Goal: Transaction & Acquisition: Subscribe to service/newsletter

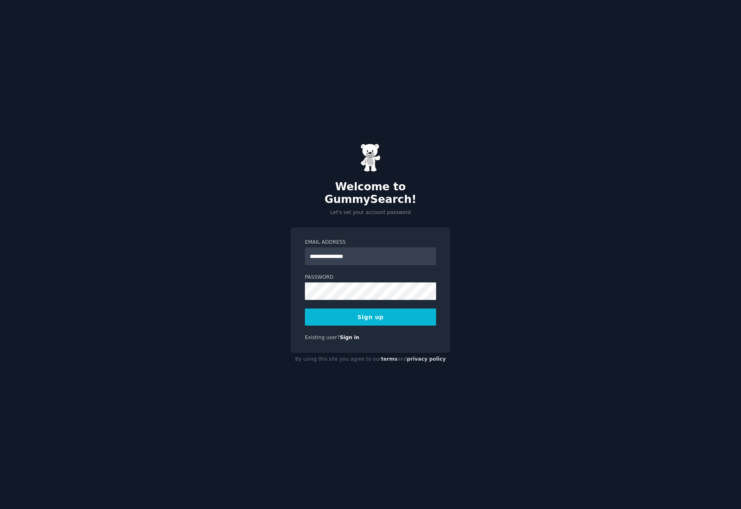
type input "**********"
click at [481, 249] on div "**********" at bounding box center [370, 254] width 741 height 509
click at [380, 313] on button "Sign up" at bounding box center [370, 317] width 131 height 17
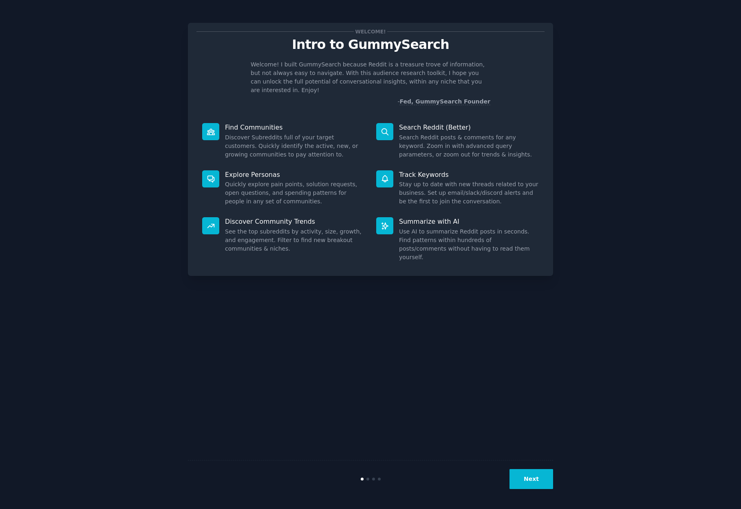
click at [537, 485] on button "Next" at bounding box center [532, 479] width 44 height 20
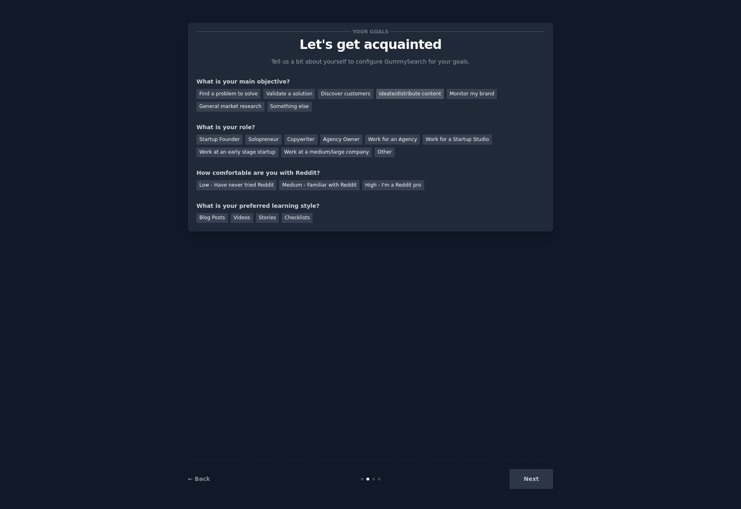
click at [382, 93] on div "Ideate/distribute content" at bounding box center [410, 94] width 68 height 10
click at [279, 148] on div "Work at an early stage startup" at bounding box center [238, 153] width 82 height 10
click at [303, 185] on div "Medium - Familiar with Reddit" at bounding box center [319, 185] width 80 height 10
click at [214, 218] on div "Blog Posts" at bounding box center [212, 218] width 31 height 10
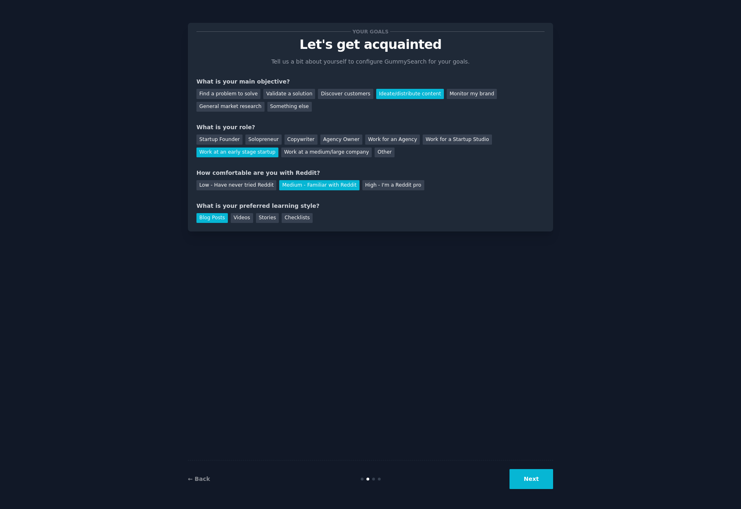
click at [539, 474] on button "Next" at bounding box center [532, 479] width 44 height 20
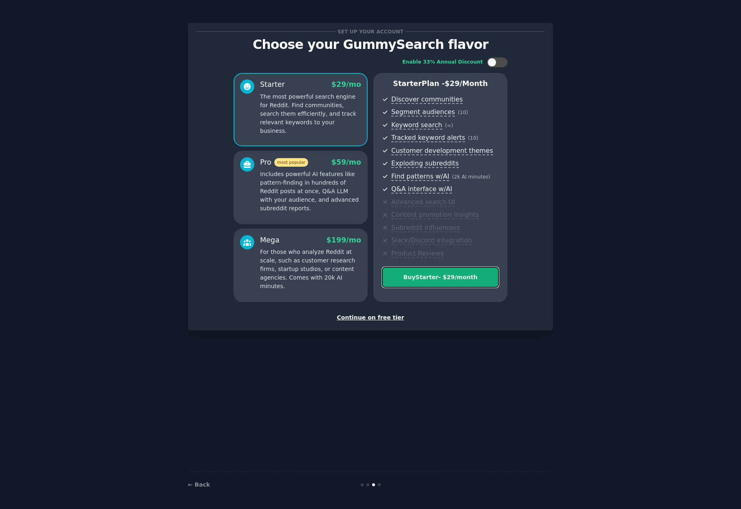
click at [440, 274] on div "Buy Starter - $ 29 /month" at bounding box center [440, 277] width 116 height 9
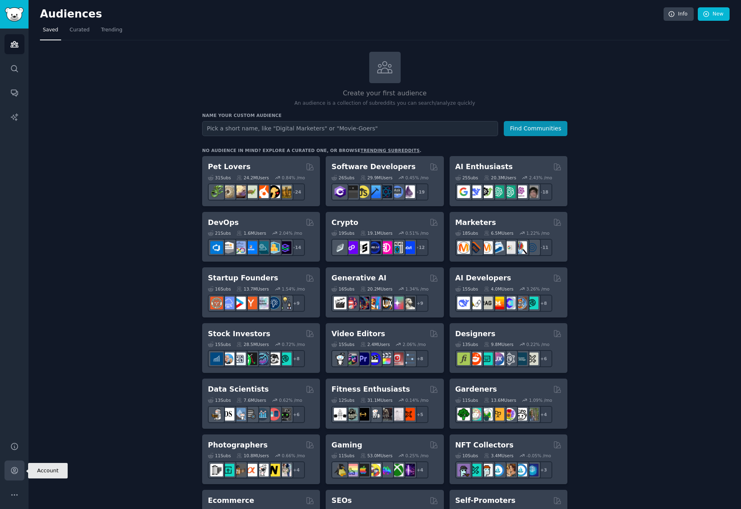
click at [17, 472] on icon "Sidebar" at bounding box center [14, 470] width 9 height 9
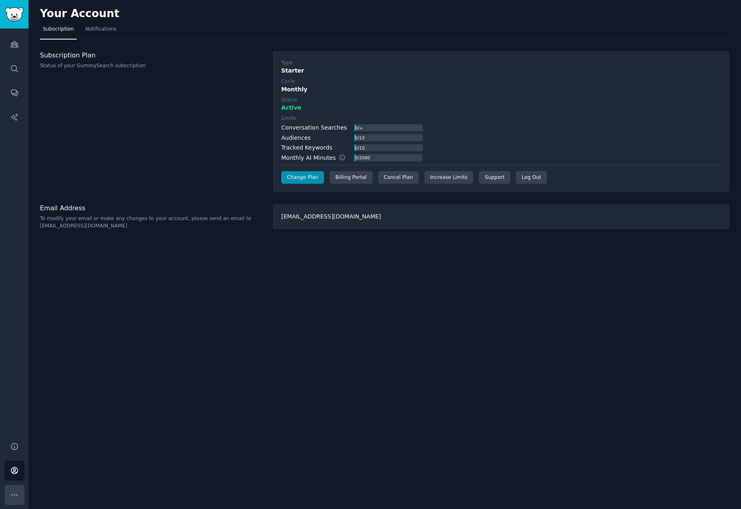
click at [13, 494] on icon "Sidebar" at bounding box center [14, 495] width 9 height 9
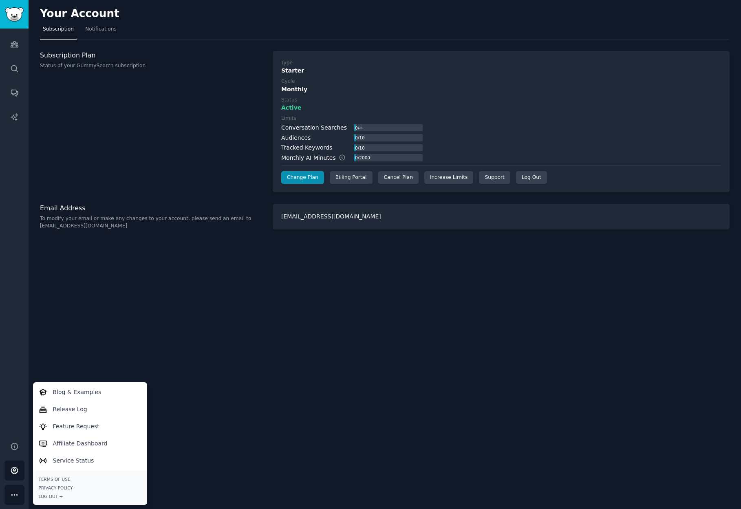
click at [447, 314] on div "Your Account Subscription Notifications Subscription Plan Status of your GummyS…" at bounding box center [385, 254] width 713 height 509
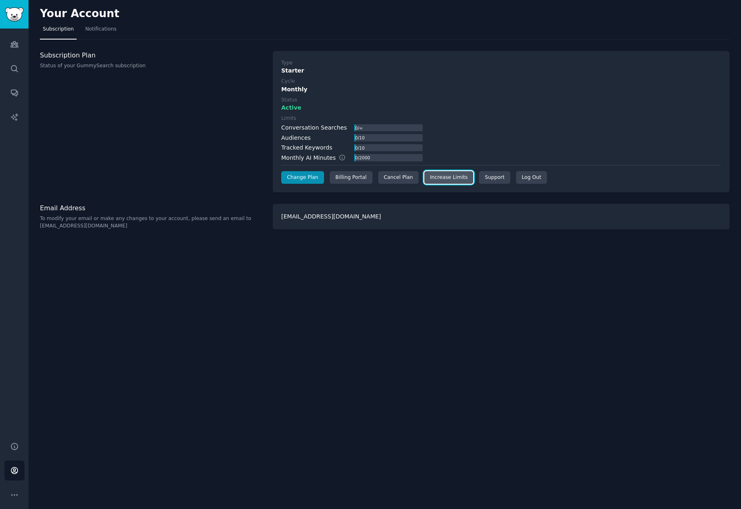
click at [456, 177] on link "Increase Limits" at bounding box center [448, 177] width 49 height 13
click at [97, 27] on span "Notifications" at bounding box center [100, 29] width 31 height 7
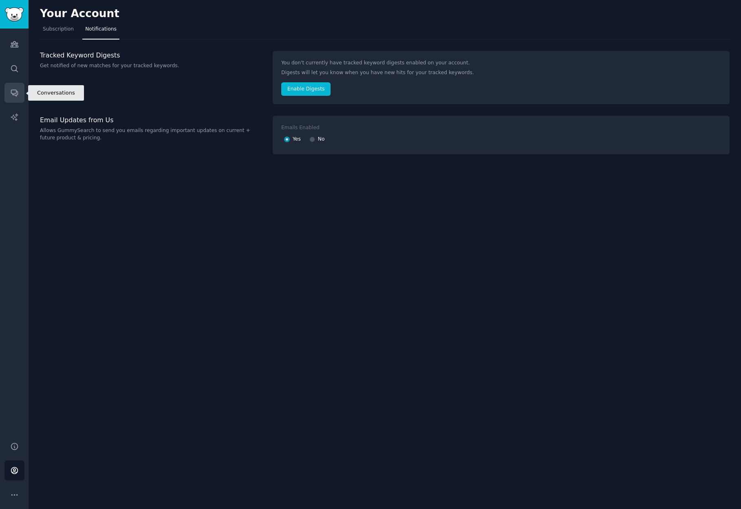
click at [12, 88] on icon "Sidebar" at bounding box center [14, 92] width 9 height 9
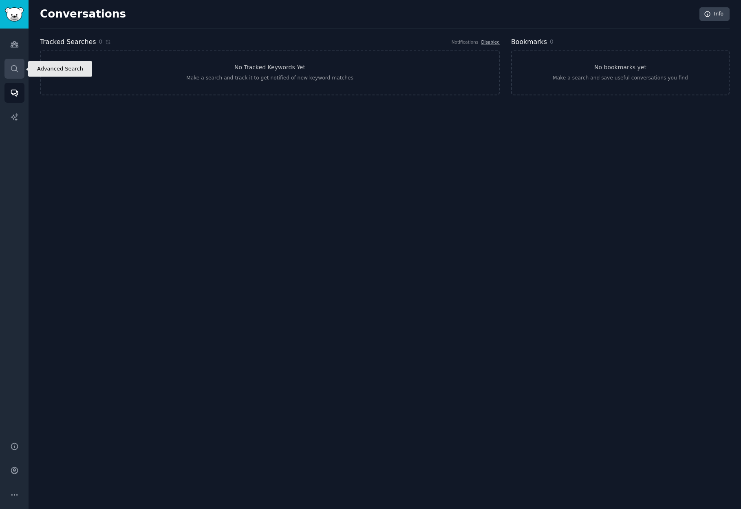
click at [19, 68] on link "Search" at bounding box center [14, 69] width 20 height 20
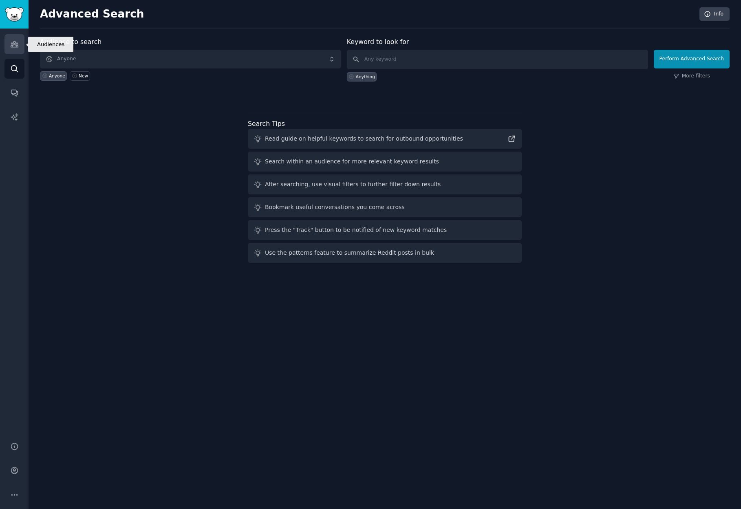
click at [10, 40] on icon "Sidebar" at bounding box center [14, 44] width 9 height 9
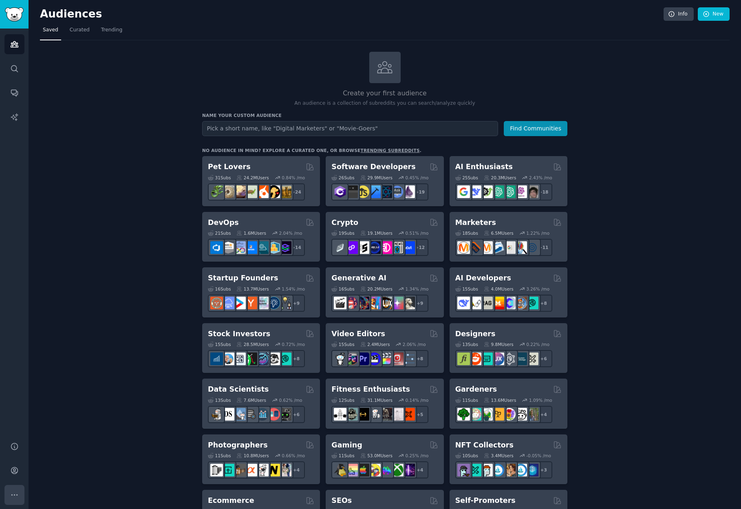
click at [13, 494] on icon "Sidebar" at bounding box center [14, 495] width 9 height 9
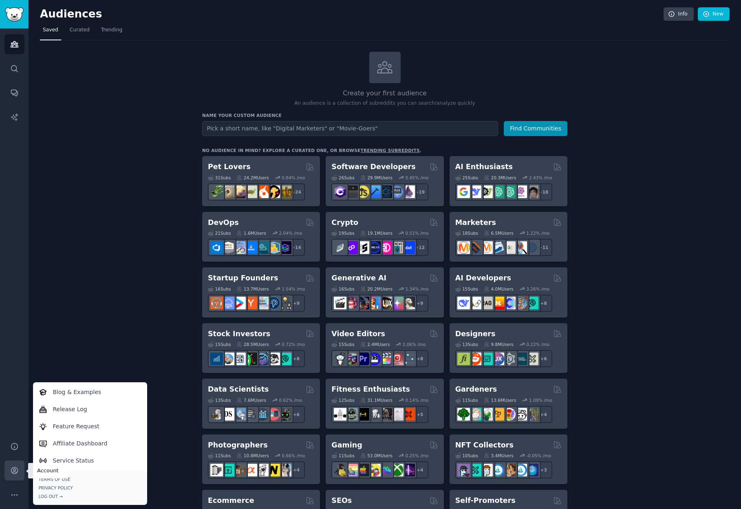
click at [14, 474] on icon "Sidebar" at bounding box center [14, 470] width 9 height 9
